Goal: Information Seeking & Learning: Find specific fact

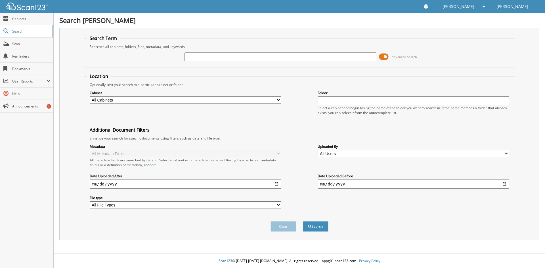
click at [216, 56] on input "text" at bounding box center [279, 56] width 191 height 9
click at [212, 56] on input "text" at bounding box center [279, 56] width 191 height 9
type input "SA0702"
click at [303, 221] on button "Search" at bounding box center [316, 226] width 26 height 10
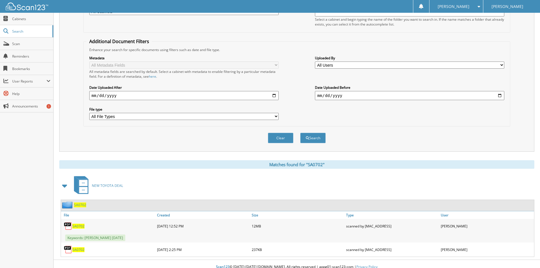
scroll to position [95, 0]
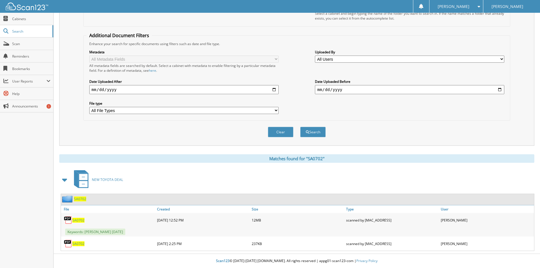
click at [79, 243] on span "SA0702" at bounding box center [78, 243] width 12 height 5
click at [82, 220] on span "SA0702" at bounding box center [78, 220] width 12 height 5
